Goal: Information Seeking & Learning: Learn about a topic

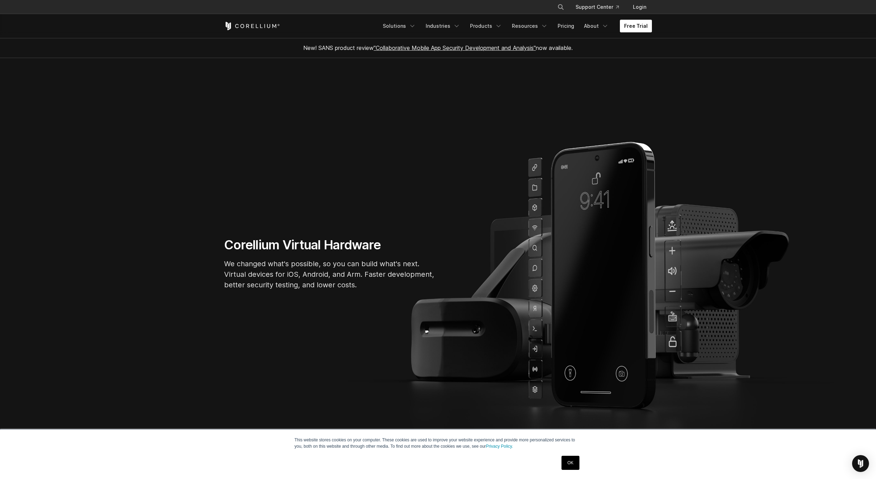
click at [640, 24] on link "Free Trial" at bounding box center [636, 26] width 32 height 13
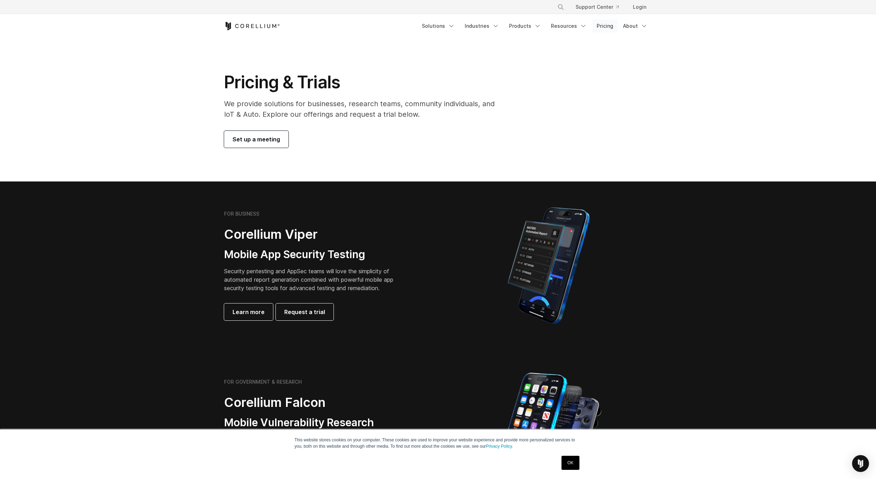
click at [600, 27] on link "Pricing" at bounding box center [604, 26] width 25 height 13
click at [568, 461] on link "OK" at bounding box center [570, 463] width 18 height 14
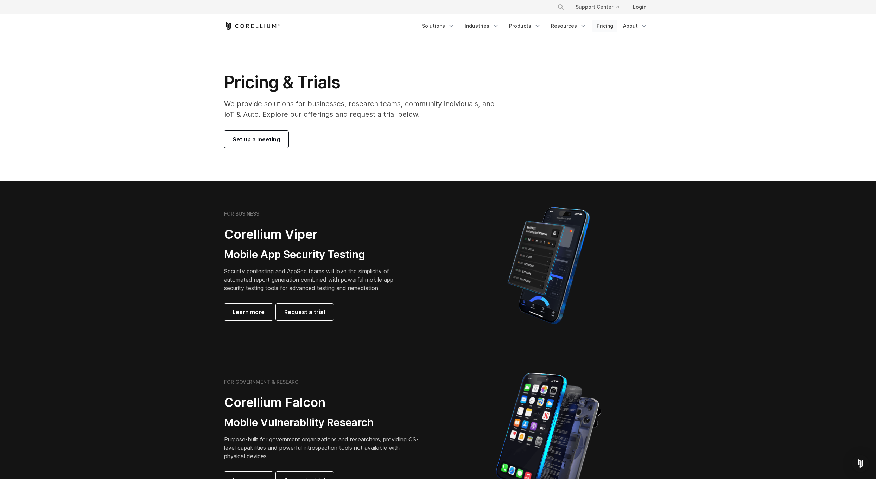
click at [603, 26] on link "Pricing" at bounding box center [604, 26] width 25 height 13
click at [538, 25] on icon "Navigation Menu" at bounding box center [537, 26] width 7 height 7
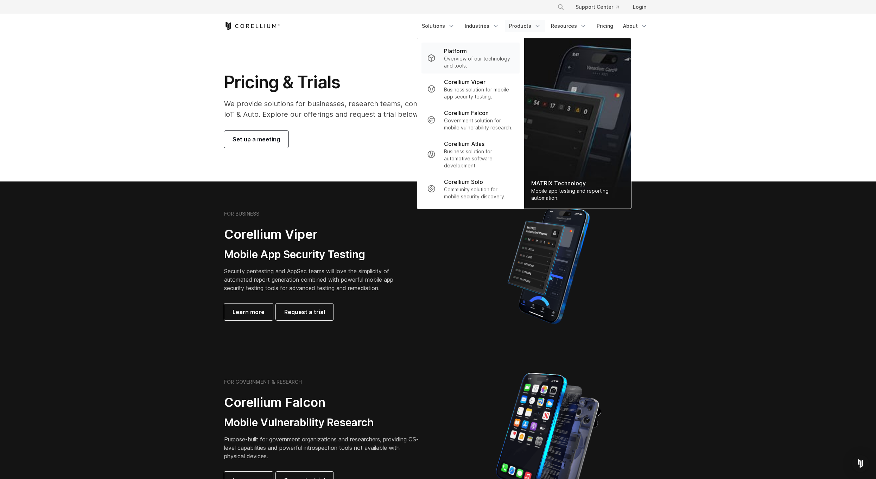
click at [466, 56] on p "Overview of our technology and tools." at bounding box center [479, 62] width 70 height 14
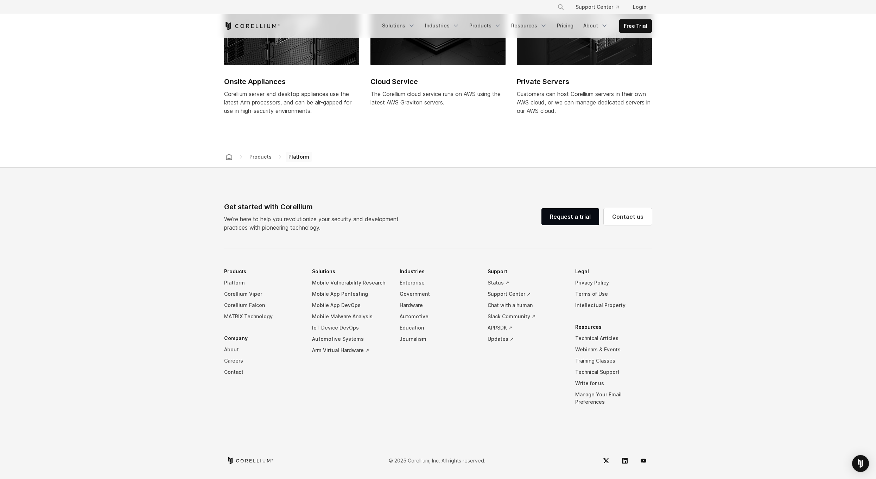
scroll to position [2989, 0]
